Goal: Task Accomplishment & Management: Manage account settings

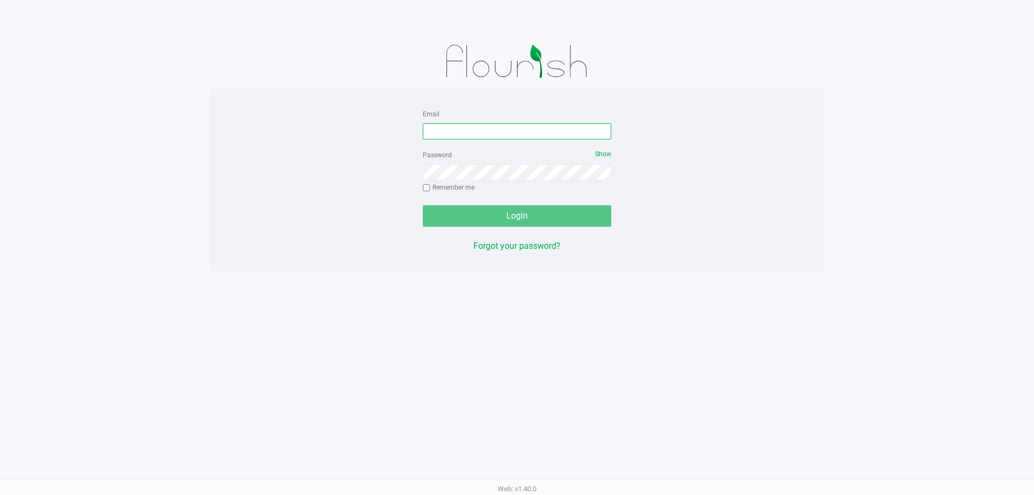
click at [484, 137] on input "Email" at bounding box center [517, 131] width 188 height 16
type input "[EMAIL_ADDRESS][DOMAIN_NAME]"
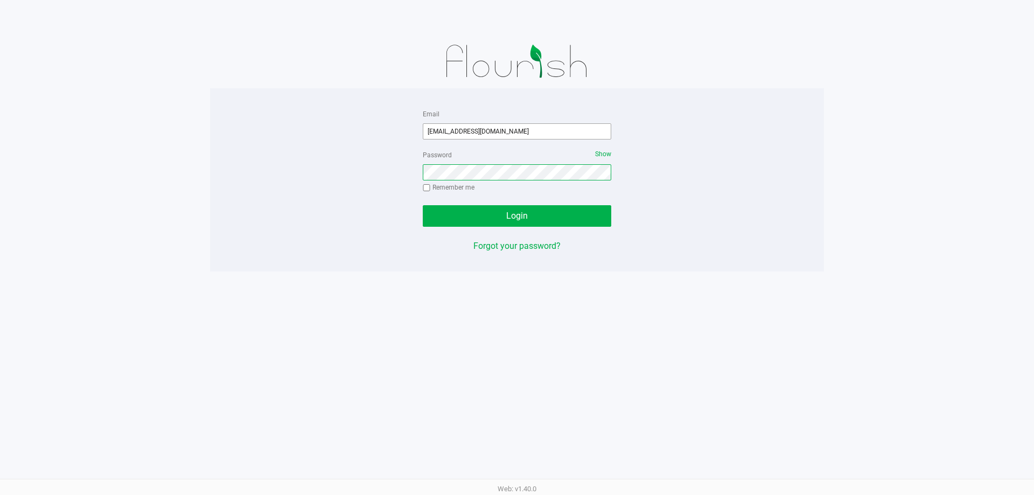
click at [423, 205] on button "Login" at bounding box center [517, 216] width 188 height 22
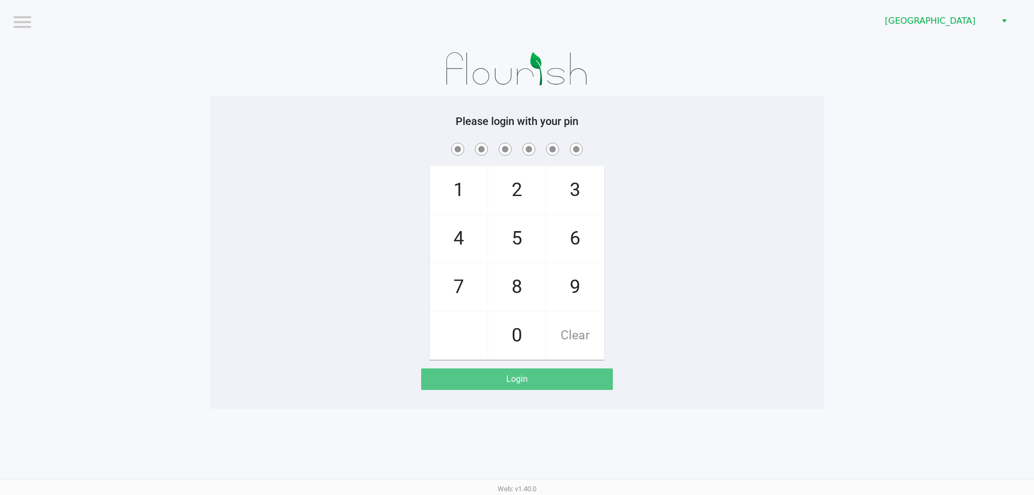
drag, startPoint x: 191, startPoint y: 149, endPoint x: 235, endPoint y: 11, distance: 145.4
click at [191, 149] on app-pos-login-wrapper "Logout [GEOGRAPHIC_DATA] WC Please login with your pin 1 4 7 2 5 8 0 3 6 9 Clea…" at bounding box center [517, 204] width 1034 height 409
click at [210, 157] on div "1 4 7 2 5 8 0 3 6 9 Clear" at bounding box center [517, 250] width 614 height 219
click at [251, 169] on div "1 4 7 2 5 8 0 3 6 9 Clear" at bounding box center [517, 250] width 614 height 219
checkbox input "true"
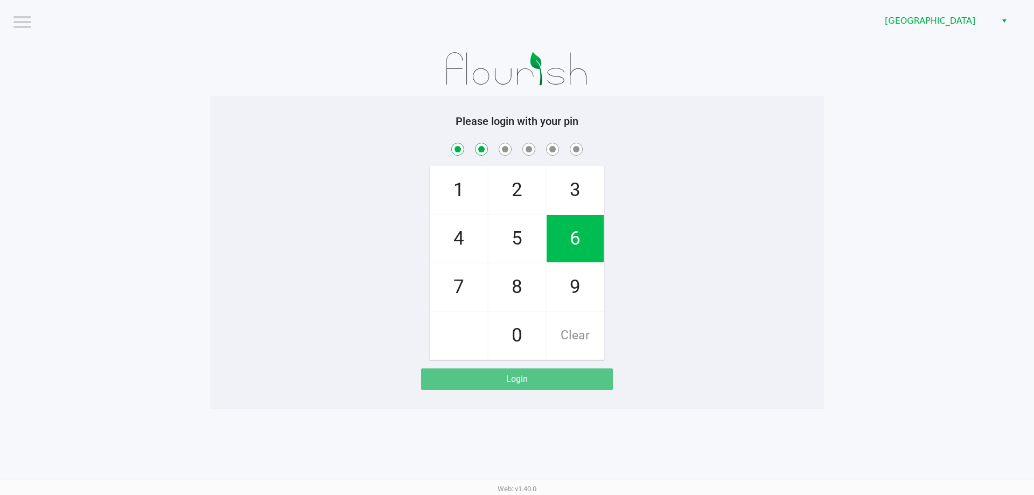
checkbox input "true"
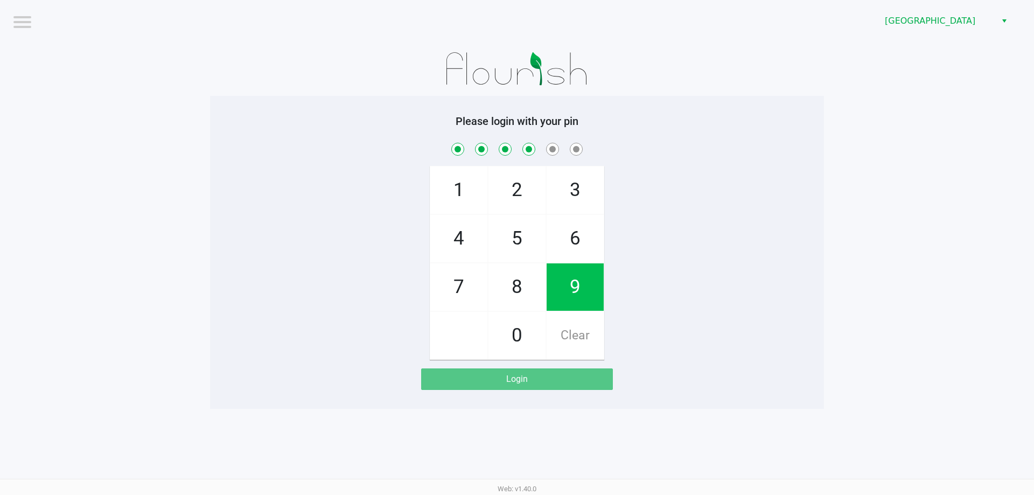
checkbox input "true"
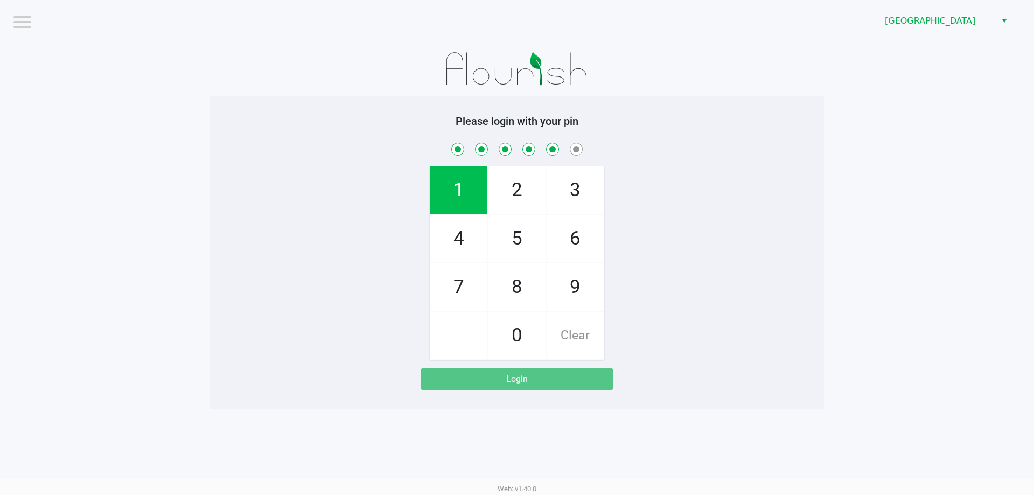
checkbox input "true"
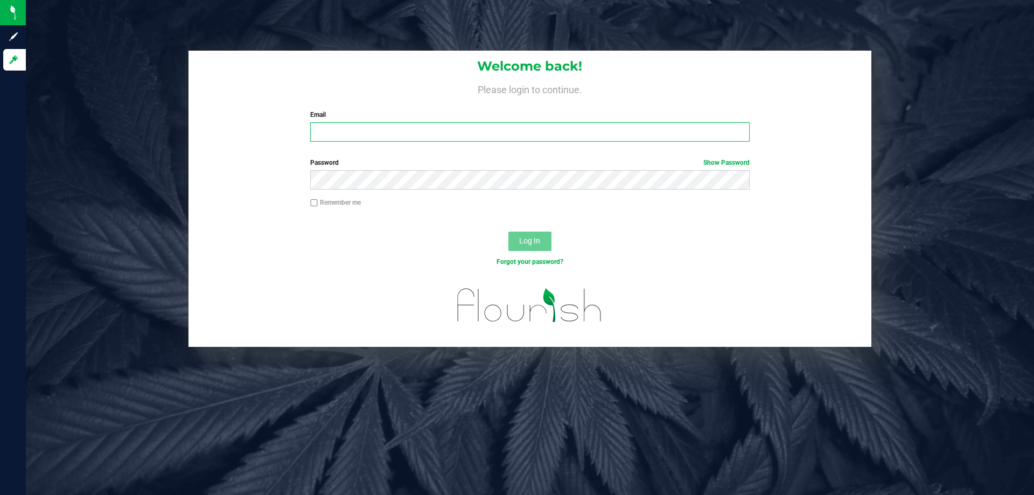
click at [569, 127] on input "Email" at bounding box center [529, 131] width 439 height 19
type input "akane@liveparallel.com"
click at [508, 232] on button "Log In" at bounding box center [529, 241] width 43 height 19
